Goal: Task Accomplishment & Management: Complete application form

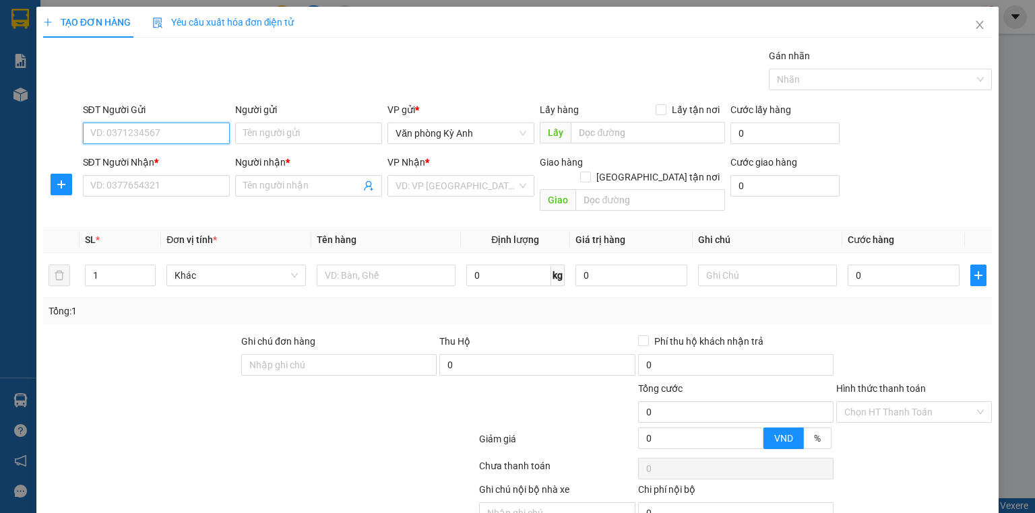
click at [200, 138] on input "SĐT Người Gửi" at bounding box center [156, 134] width 147 height 22
type input "0971634786"
click at [191, 164] on div "0971634786 - kt" at bounding box center [154, 159] width 129 height 15
type input "kt"
type input "0971634786"
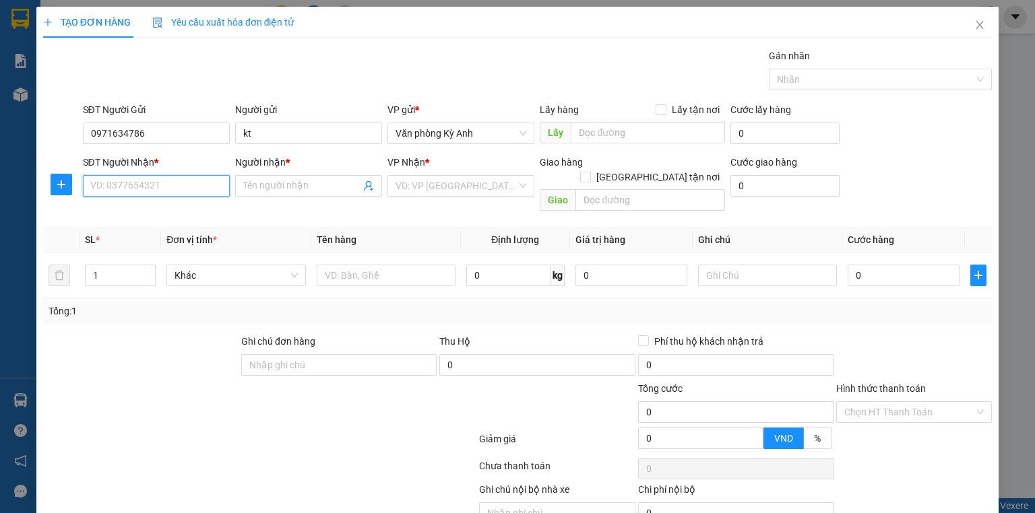
click at [198, 177] on input "SĐT Người Nhận *" at bounding box center [156, 186] width 147 height 22
click at [199, 234] on div "0393746928 - [PERSON_NAME]" at bounding box center [156, 233] width 133 height 15
type input "0393746928"
type input "Lai"
type input "[GEOGRAPHIC_DATA]"
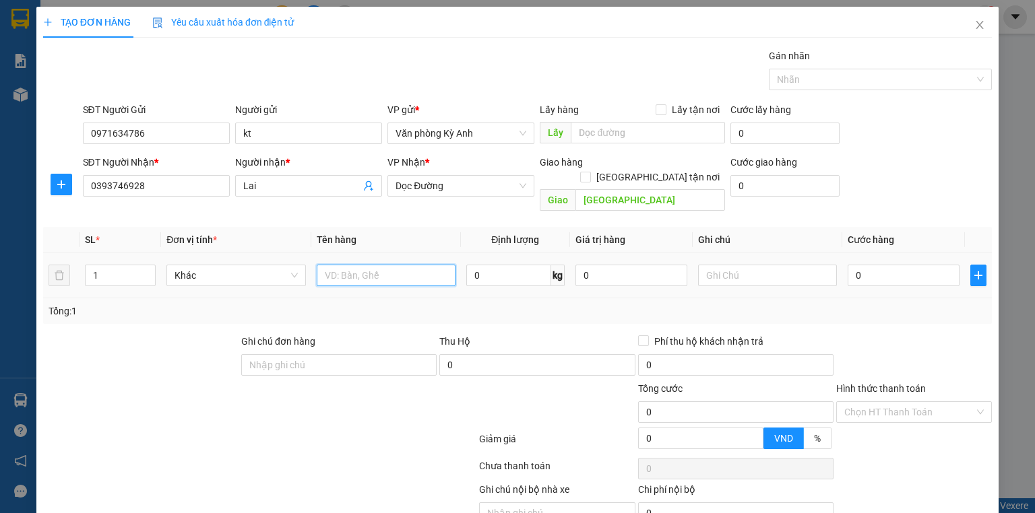
click at [391, 265] on input "text" at bounding box center [386, 276] width 139 height 22
type input "1 xốp"
type input "7"
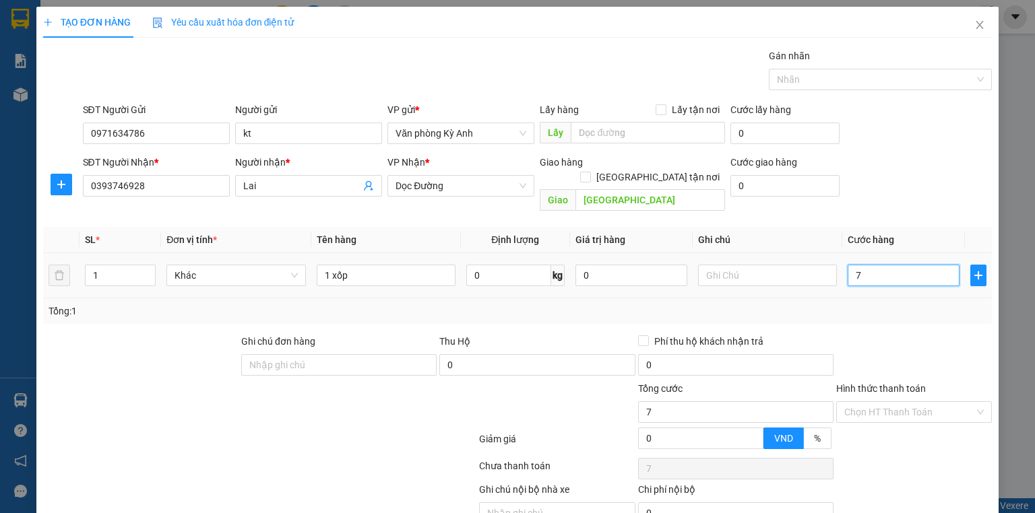
type input "70"
type input "700"
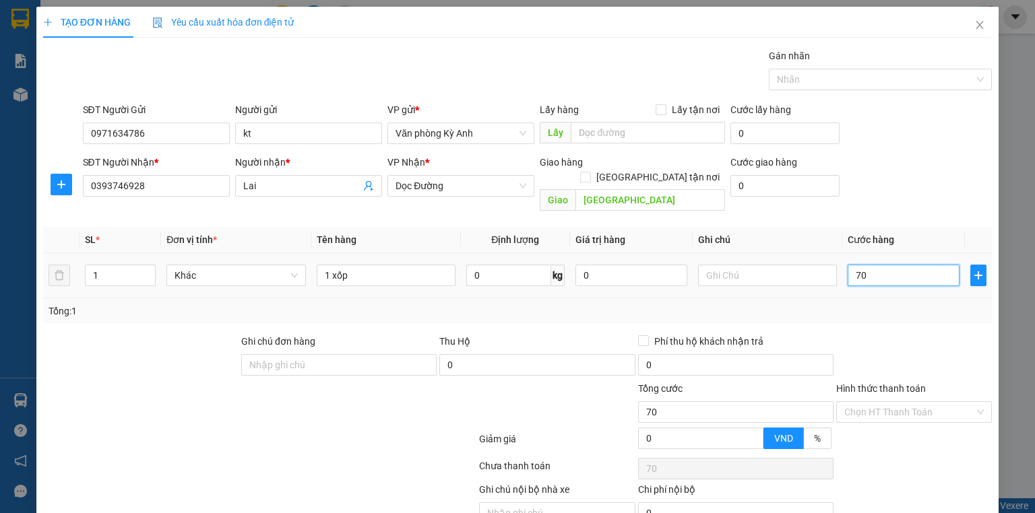
type input "700"
type input "7.000"
type input "70.000"
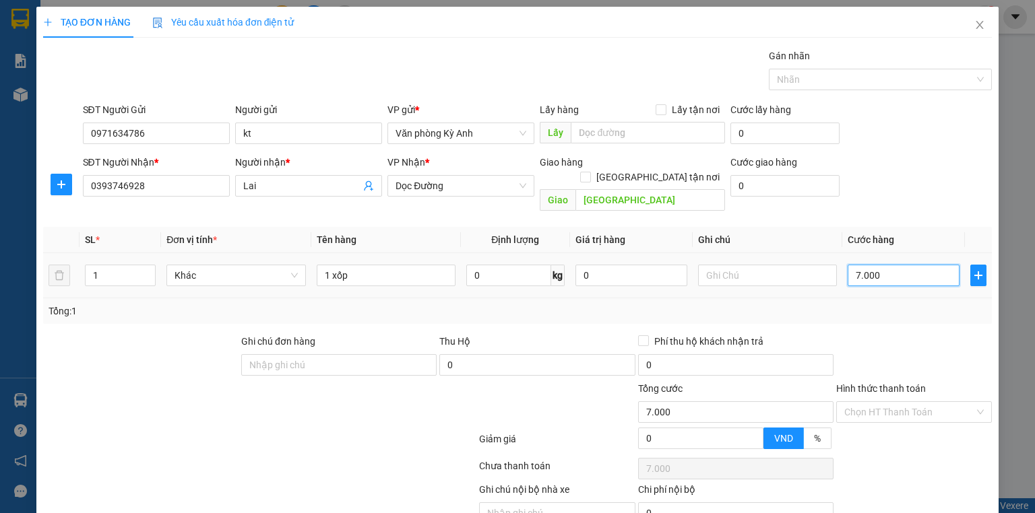
type input "70.000"
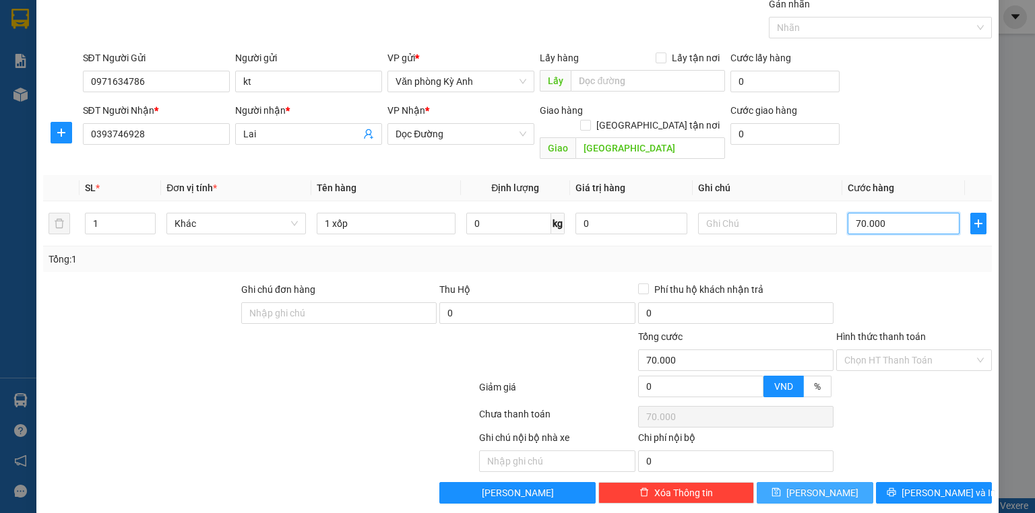
type input "70.000"
click at [824, 482] on button "[PERSON_NAME]" at bounding box center [814, 493] width 117 height 22
type input "0"
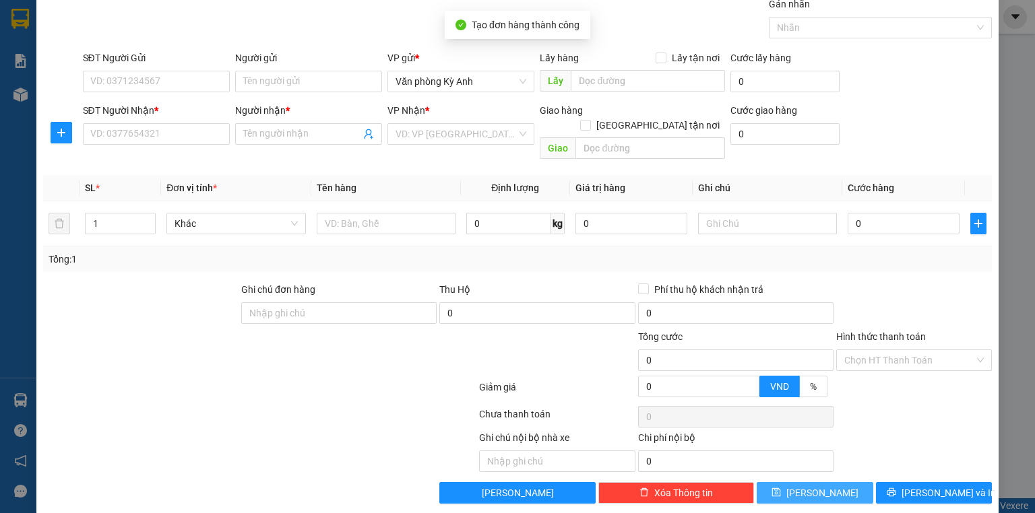
scroll to position [0, 0]
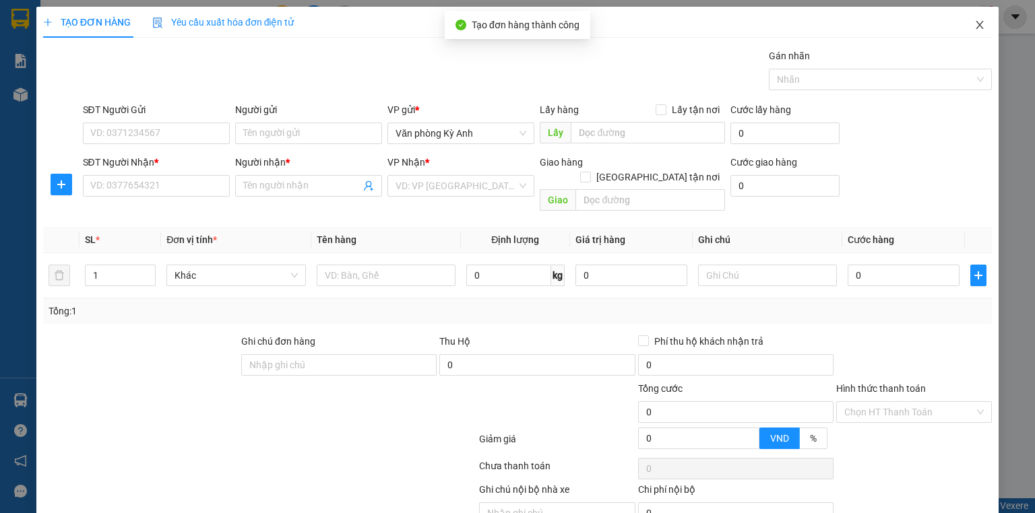
click at [978, 35] on span "Close" at bounding box center [979, 26] width 38 height 38
